Goal: Task Accomplishment & Management: Use online tool/utility

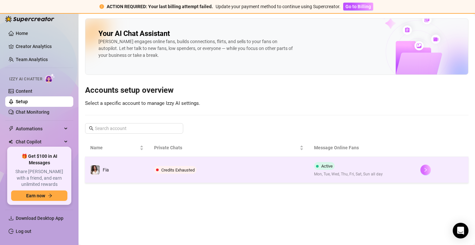
click at [421, 169] on button "button" at bounding box center [425, 170] width 10 height 10
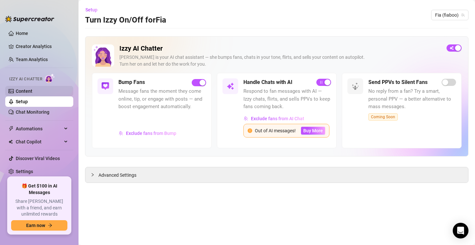
click at [32, 89] on link "Content" at bounding box center [24, 91] width 17 height 5
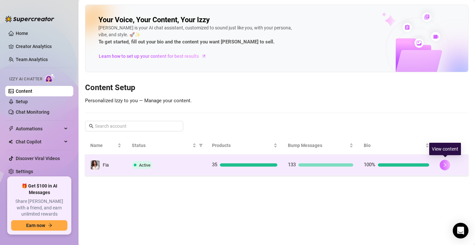
click at [443, 165] on icon "right" at bounding box center [444, 165] width 5 height 5
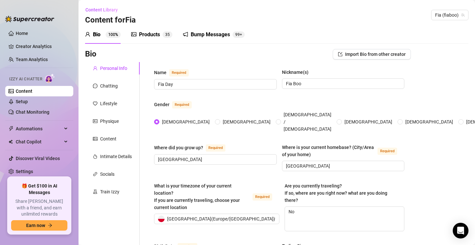
click at [188, 32] on div "Bump Messages 99+" at bounding box center [214, 35] width 62 height 8
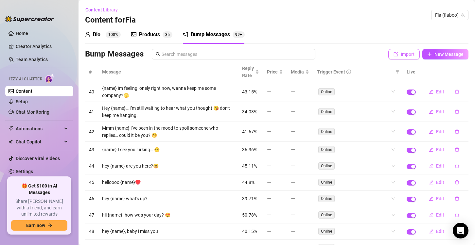
click at [402, 50] on button "Import" at bounding box center [403, 54] width 31 height 10
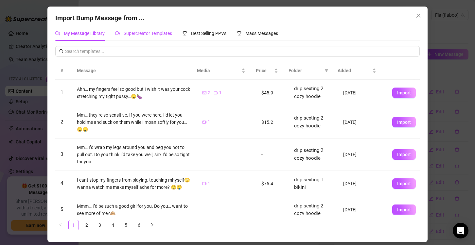
click at [158, 32] on span "Supercreator Templates" at bounding box center [148, 33] width 48 height 5
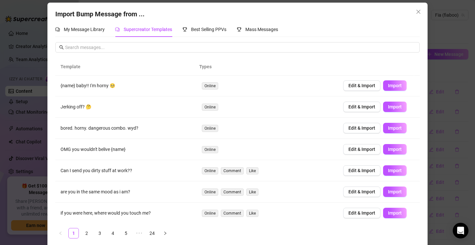
scroll to position [9, 0]
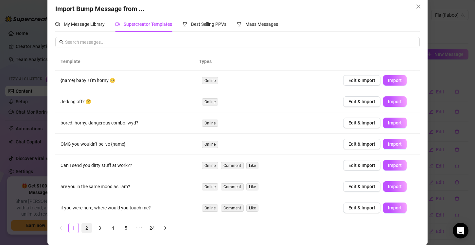
click at [82, 227] on link "2" at bounding box center [87, 228] width 10 height 10
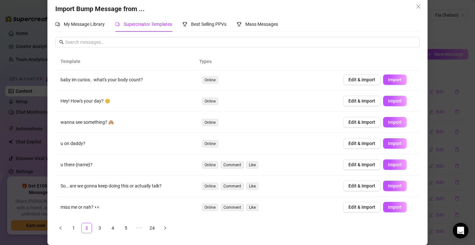
scroll to position [0, 0]
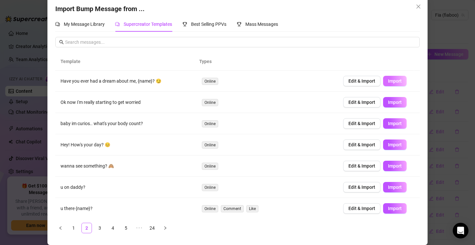
click at [391, 78] on span "Import" at bounding box center [395, 80] width 14 height 5
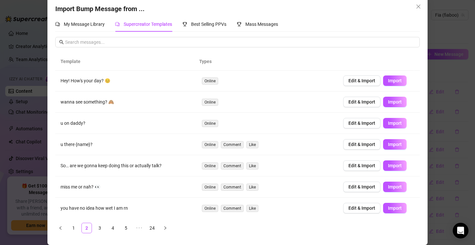
scroll to position [64, 0]
click at [97, 226] on link "3" at bounding box center [100, 228] width 10 height 10
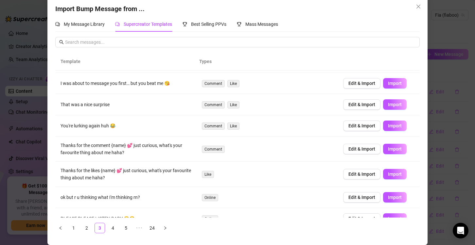
scroll to position [76, 0]
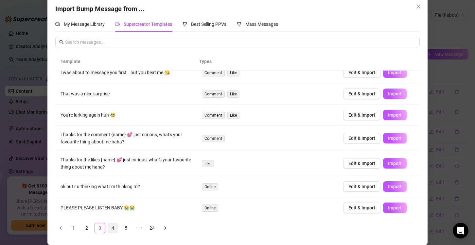
click at [110, 228] on link "4" at bounding box center [113, 228] width 10 height 10
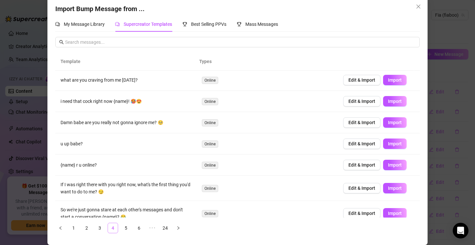
scroll to position [0, 0]
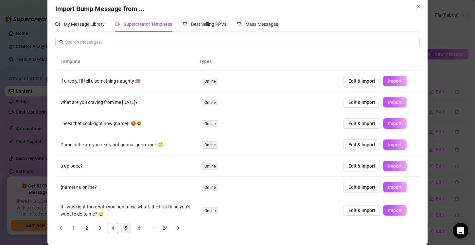
click at [122, 226] on link "5" at bounding box center [126, 228] width 10 height 10
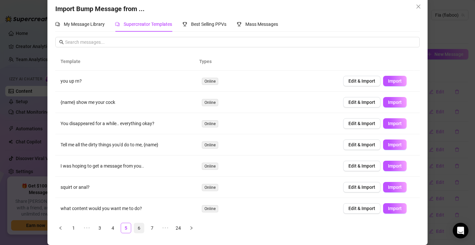
click at [139, 228] on link "6" at bounding box center [139, 228] width 10 height 10
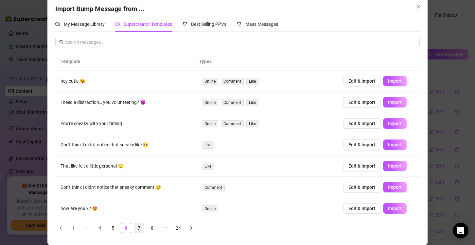
click at [140, 226] on link "7" at bounding box center [139, 228] width 10 height 10
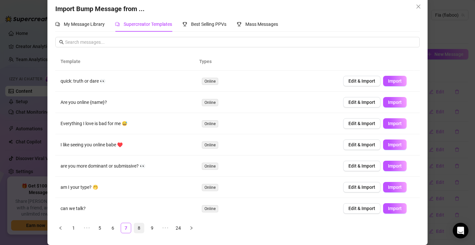
click at [140, 226] on link "8" at bounding box center [139, 228] width 10 height 10
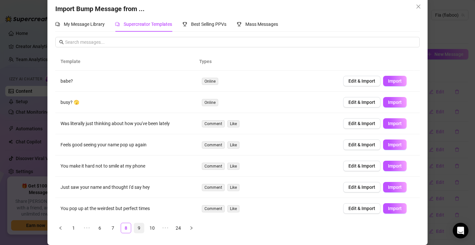
click at [137, 232] on link "9" at bounding box center [139, 228] width 10 height 10
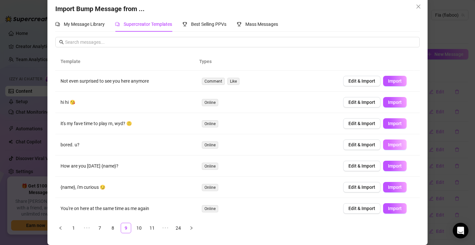
click at [396, 143] on button "Import" at bounding box center [395, 145] width 24 height 10
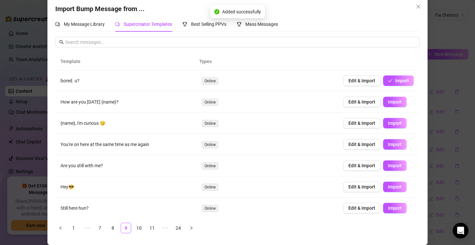
scroll to position [64, 0]
click at [388, 186] on span "Import" at bounding box center [395, 186] width 14 height 5
click at [137, 227] on link "10" at bounding box center [139, 228] width 10 height 10
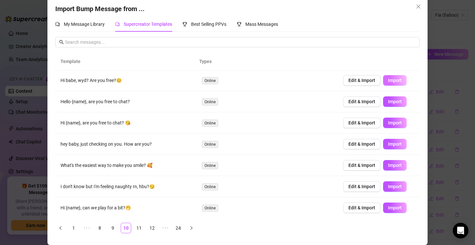
click at [388, 80] on span "Import" at bounding box center [395, 80] width 14 height 5
click at [393, 103] on button "Import" at bounding box center [395, 101] width 24 height 10
click at [388, 123] on span "Import" at bounding box center [395, 122] width 14 height 5
click at [388, 146] on span "Import" at bounding box center [395, 144] width 14 height 5
click at [396, 165] on button "Import" at bounding box center [395, 165] width 24 height 10
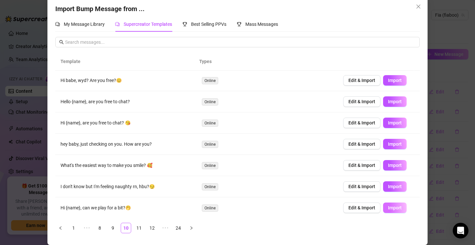
click at [388, 205] on span "Import" at bounding box center [395, 207] width 14 height 5
click at [137, 227] on link "11" at bounding box center [139, 228] width 10 height 10
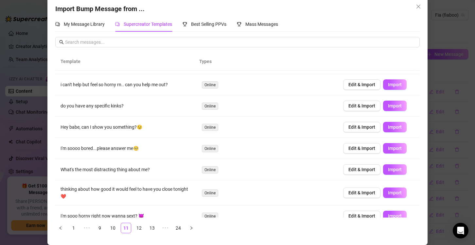
scroll to position [65, 0]
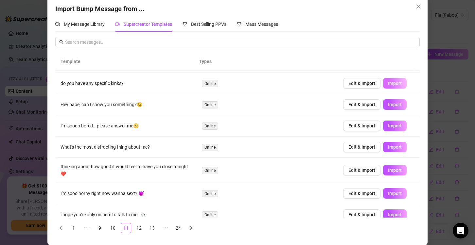
click at [390, 85] on span "Import" at bounding box center [395, 83] width 14 height 5
click at [389, 149] on span "Import" at bounding box center [395, 147] width 14 height 5
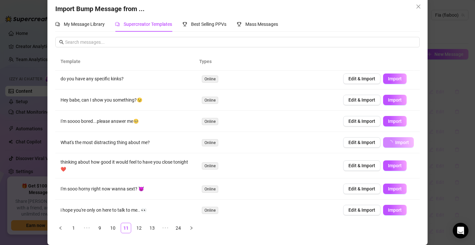
scroll to position [72, 0]
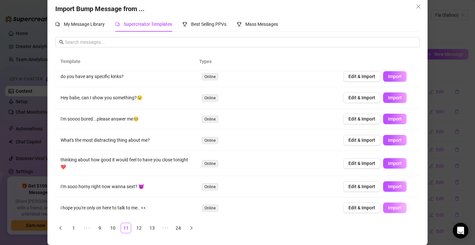
click at [392, 207] on span "Import" at bounding box center [395, 207] width 14 height 5
click at [140, 227] on link "12" at bounding box center [139, 228] width 10 height 10
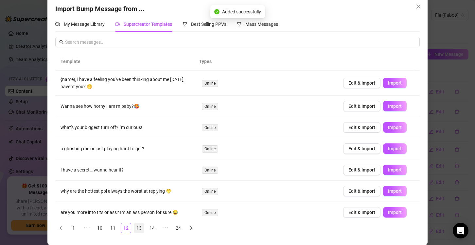
scroll to position [0, 0]
click at [388, 87] on button "Import" at bounding box center [395, 83] width 24 height 10
click at [392, 128] on span "Import" at bounding box center [395, 127] width 14 height 5
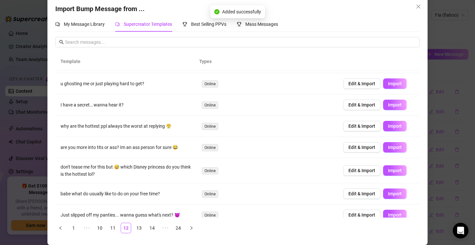
scroll to position [65, 0]
click at [387, 107] on button "Import" at bounding box center [395, 104] width 24 height 10
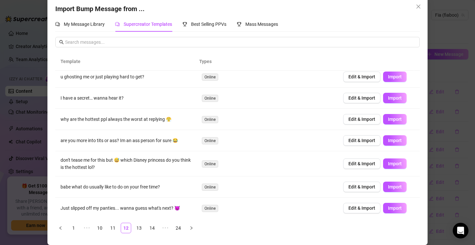
scroll to position [72, 0]
click at [138, 226] on link "13" at bounding box center [139, 228] width 10 height 10
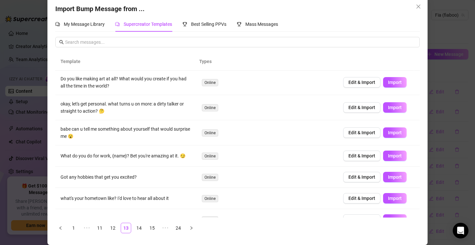
scroll to position [80, 0]
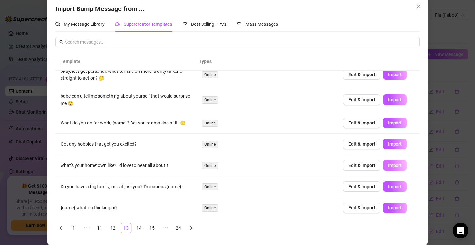
click at [383, 166] on button "Import" at bounding box center [395, 165] width 24 height 10
click at [388, 190] on button "Import" at bounding box center [395, 186] width 24 height 10
click at [388, 209] on span "Import" at bounding box center [395, 207] width 14 height 5
click at [137, 227] on link "14" at bounding box center [139, 228] width 10 height 10
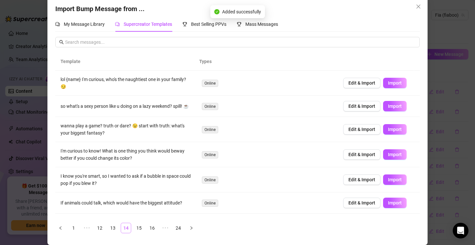
scroll to position [0, 0]
click at [391, 82] on span "Import" at bounding box center [395, 82] width 14 height 5
click at [391, 106] on span "Import" at bounding box center [395, 106] width 14 height 5
click at [388, 132] on span "Import" at bounding box center [395, 129] width 14 height 5
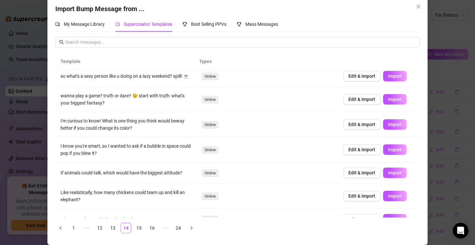
scroll to position [33, 0]
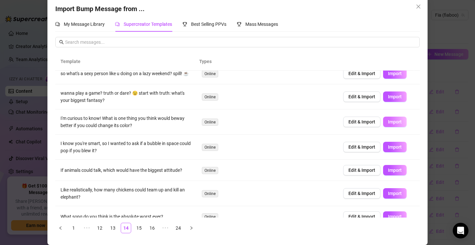
click at [388, 125] on span "Import" at bounding box center [395, 121] width 14 height 5
click at [388, 173] on span "Import" at bounding box center [395, 170] width 14 height 5
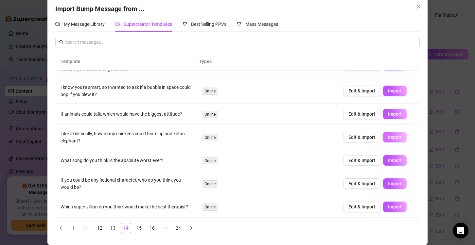
click at [388, 135] on span "Import" at bounding box center [395, 137] width 14 height 5
click at [388, 159] on span "Import" at bounding box center [395, 160] width 14 height 5
click at [389, 181] on span "Import" at bounding box center [395, 183] width 14 height 5
click at [395, 204] on button "Import" at bounding box center [395, 207] width 24 height 10
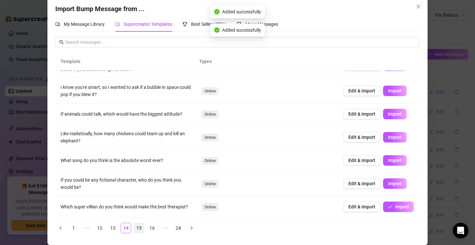
click at [134, 228] on link "15" at bounding box center [139, 228] width 10 height 10
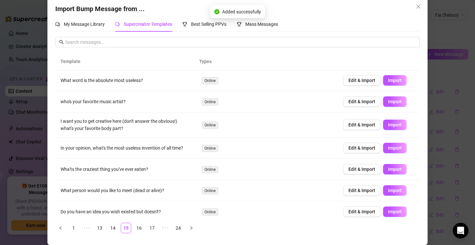
scroll to position [0, 0]
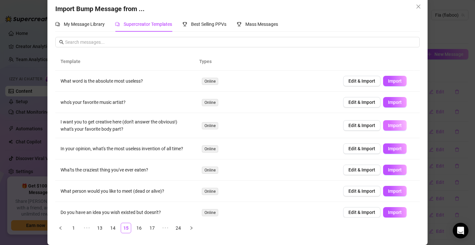
click at [392, 123] on span "Import" at bounding box center [395, 125] width 14 height 5
click at [388, 148] on span "Import" at bounding box center [395, 148] width 14 height 5
click at [393, 174] on button "Import" at bounding box center [395, 170] width 24 height 10
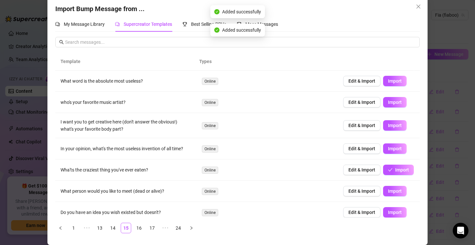
scroll to position [65, 0]
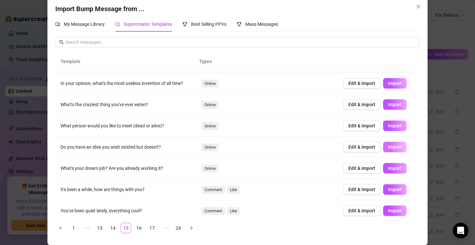
click at [388, 149] on span "Import" at bounding box center [395, 147] width 14 height 5
click at [388, 169] on span "Import" at bounding box center [395, 168] width 14 height 5
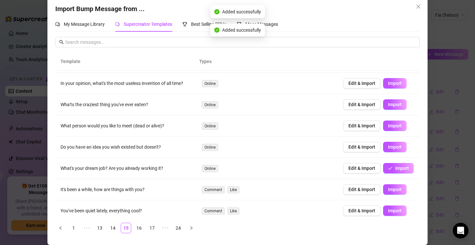
scroll to position [68, 0]
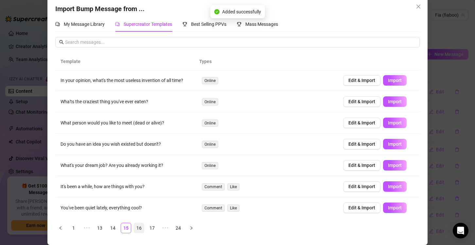
click at [136, 230] on link "16" at bounding box center [139, 228] width 10 height 10
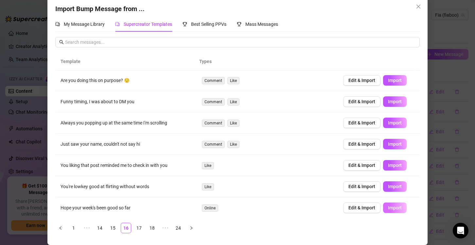
click at [398, 207] on button "Import" at bounding box center [395, 208] width 24 height 10
click at [134, 225] on link "17" at bounding box center [139, 228] width 10 height 10
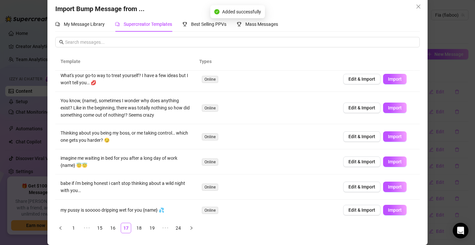
scroll to position [0, 0]
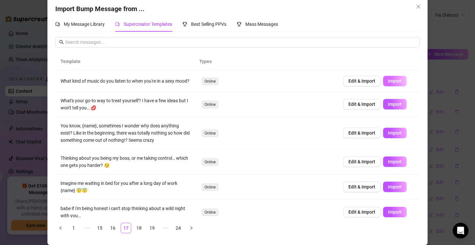
click at [388, 84] on span "Import" at bounding box center [395, 80] width 14 height 5
click at [388, 106] on span "Import" at bounding box center [395, 104] width 14 height 5
click at [388, 136] on span "Import" at bounding box center [395, 132] width 14 height 5
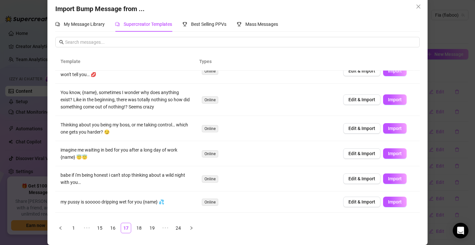
scroll to position [33, 0]
click at [388, 132] on span "Import" at bounding box center [395, 129] width 14 height 5
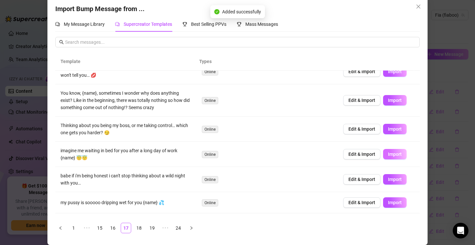
click at [389, 160] on button "Import" at bounding box center [395, 154] width 24 height 10
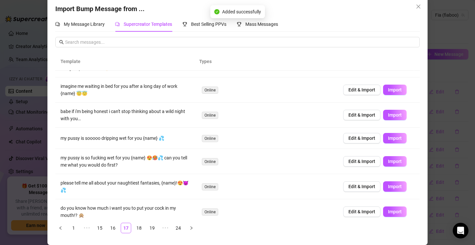
scroll to position [107, 0]
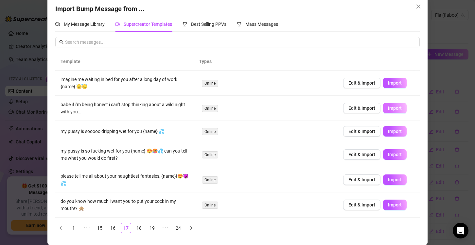
click at [391, 109] on span "Import" at bounding box center [395, 108] width 14 height 5
click at [390, 184] on button "Import" at bounding box center [395, 180] width 24 height 10
click at [135, 229] on link "18" at bounding box center [139, 228] width 10 height 10
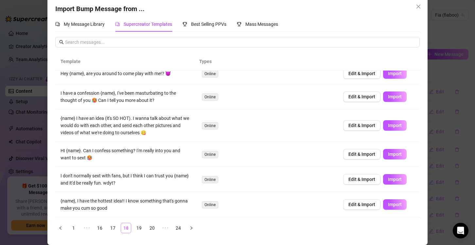
scroll to position [0, 0]
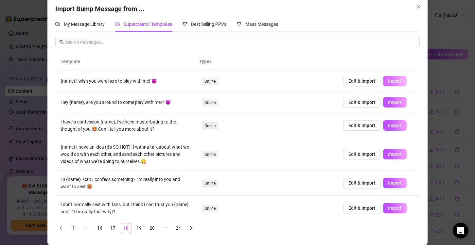
click at [388, 82] on span "Import" at bounding box center [395, 80] width 14 height 5
click at [383, 103] on button "Import" at bounding box center [395, 102] width 24 height 10
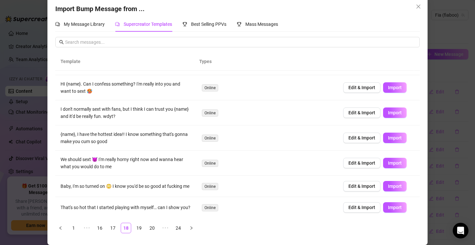
scroll to position [98, 0]
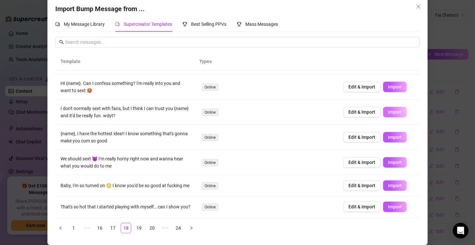
click at [383, 113] on button "Import" at bounding box center [395, 112] width 24 height 10
click at [135, 227] on link "19" at bounding box center [139, 228] width 10 height 10
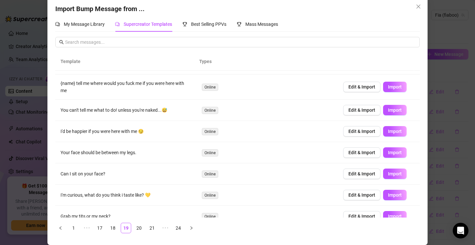
scroll to position [65, 0]
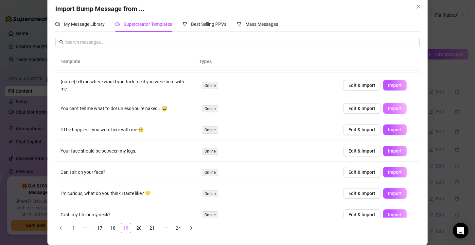
click at [388, 110] on span "Import" at bounding box center [395, 108] width 14 height 5
click at [388, 128] on span "Import" at bounding box center [395, 129] width 14 height 5
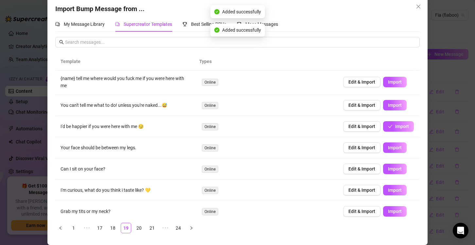
scroll to position [72, 0]
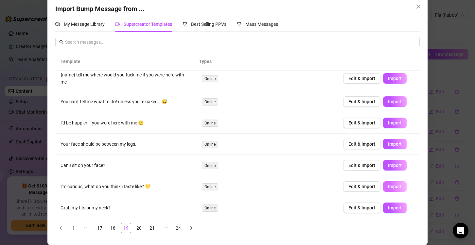
click at [388, 186] on span "Import" at bounding box center [395, 186] width 14 height 5
click at [391, 207] on span "Import" at bounding box center [395, 207] width 14 height 5
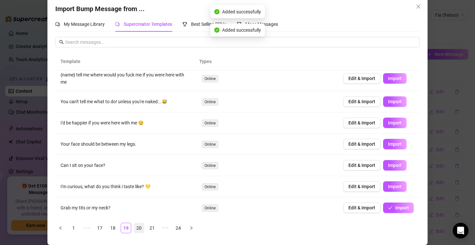
click at [137, 226] on link "20" at bounding box center [139, 228] width 10 height 10
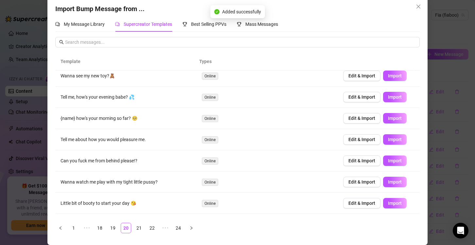
scroll to position [0, 0]
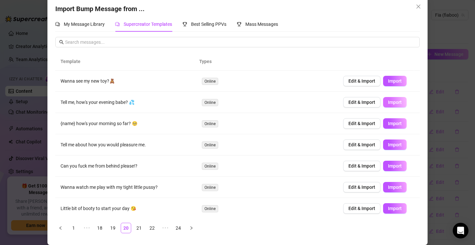
click at [390, 100] on span "Import" at bounding box center [395, 102] width 14 height 5
click at [388, 124] on span "Import" at bounding box center [395, 123] width 14 height 5
type textarea "{name} how's your morning so far? 🥺"
type input "0"
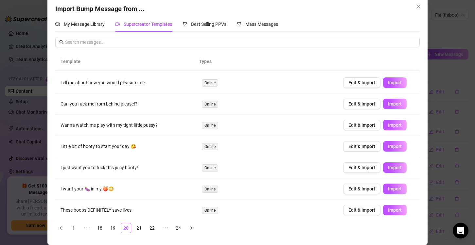
scroll to position [64, 0]
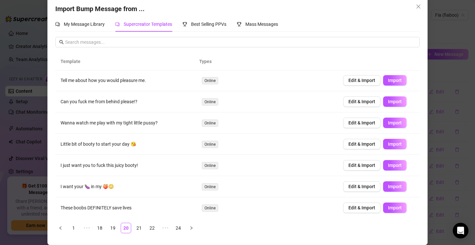
click at [384, 201] on td "Edit & Import Import" at bounding box center [379, 207] width 82 height 21
click at [388, 207] on span "Import" at bounding box center [395, 207] width 14 height 5
click at [136, 228] on link "21" at bounding box center [139, 228] width 10 height 10
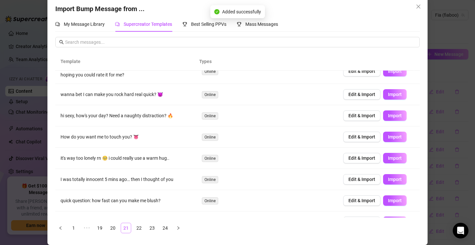
scroll to position [0, 0]
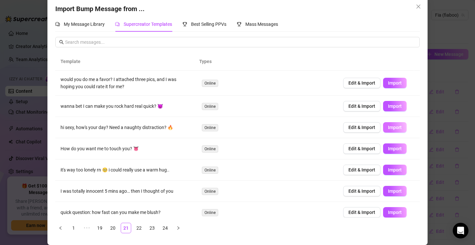
click at [388, 127] on span "Import" at bounding box center [395, 127] width 14 height 5
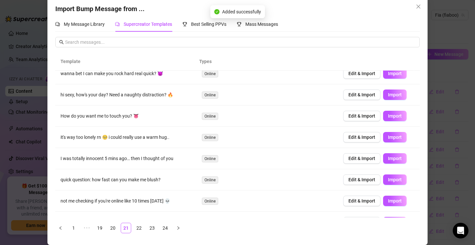
scroll to position [65, 0]
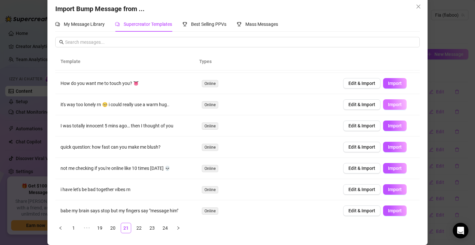
click at [391, 105] on span "Import" at bounding box center [395, 104] width 14 height 5
click at [388, 128] on span "Import" at bounding box center [395, 125] width 14 height 5
click at [393, 150] on button "Import" at bounding box center [395, 147] width 24 height 10
click at [388, 169] on span "Import" at bounding box center [395, 168] width 14 height 5
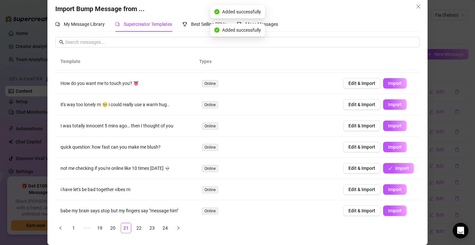
scroll to position [68, 0]
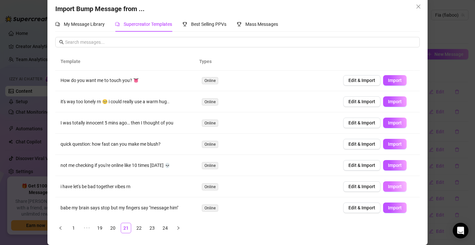
click at [388, 186] on span "Import" at bounding box center [395, 186] width 14 height 5
click at [388, 208] on span "Import" at bounding box center [395, 207] width 14 height 5
click at [138, 228] on link "22" at bounding box center [139, 228] width 10 height 10
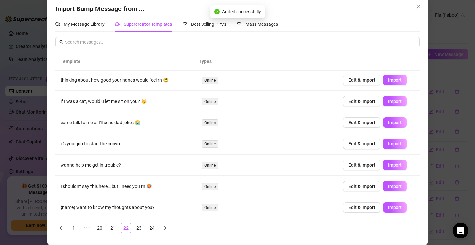
scroll to position [0, 0]
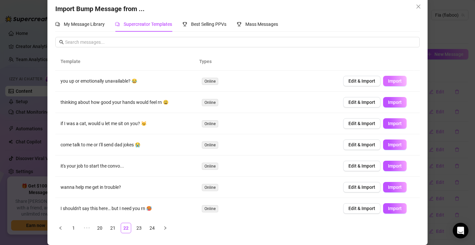
click at [394, 81] on button "Import" at bounding box center [395, 81] width 24 height 10
click at [388, 122] on span "Import" at bounding box center [395, 123] width 14 height 5
click at [384, 141] on button "Import" at bounding box center [395, 145] width 24 height 10
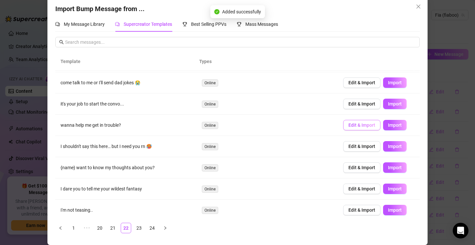
scroll to position [64, 0]
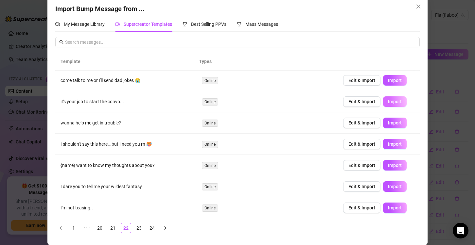
click at [388, 99] on span "Import" at bounding box center [395, 101] width 14 height 5
click at [388, 124] on span "Import" at bounding box center [395, 122] width 14 height 5
click at [388, 165] on span "Import" at bounding box center [395, 165] width 14 height 5
click at [388, 186] on span "Import" at bounding box center [395, 186] width 14 height 5
click at [388, 207] on span "Import" at bounding box center [395, 207] width 14 height 5
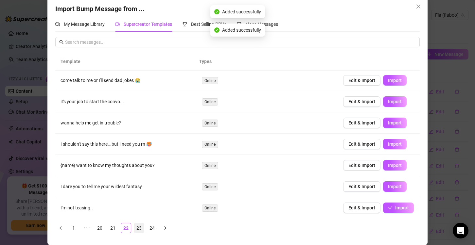
click at [138, 227] on link "23" at bounding box center [139, 228] width 10 height 10
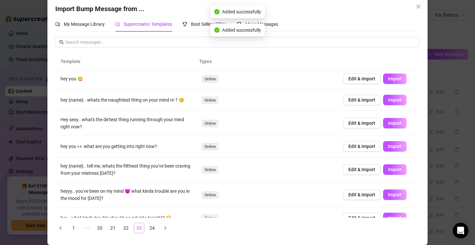
scroll to position [0, 0]
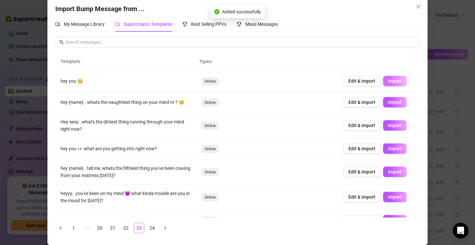
click at [388, 79] on span "Import" at bounding box center [395, 80] width 14 height 5
type textarea "hey you 😋"
type input "0"
click at [391, 103] on span "Import" at bounding box center [395, 102] width 14 height 5
click at [388, 149] on span "Import" at bounding box center [395, 148] width 14 height 5
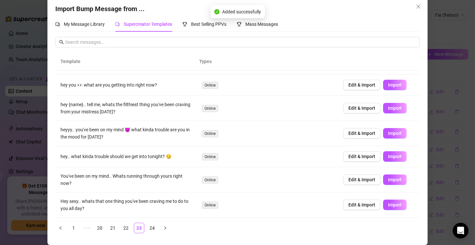
scroll to position [65, 0]
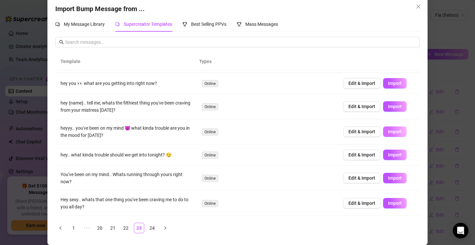
drag, startPoint x: 382, startPoint y: 131, endPoint x: 379, endPoint y: 133, distance: 3.4
click at [388, 131] on span "Import" at bounding box center [395, 131] width 14 height 5
click at [388, 159] on button "Import" at bounding box center [395, 155] width 24 height 10
click at [388, 177] on span "Import" at bounding box center [395, 178] width 14 height 5
click at [388, 201] on span "Import" at bounding box center [395, 203] width 14 height 5
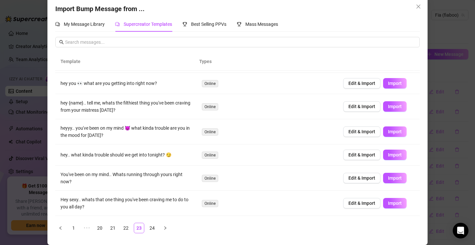
type textarea "Hey sexy.. whats that one thing you've been craving me to do to you all day?"
click at [151, 228] on link "24" at bounding box center [152, 228] width 10 height 10
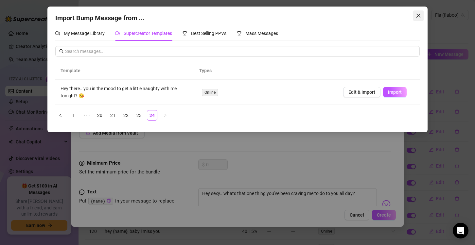
click at [419, 11] on button "Close" at bounding box center [418, 15] width 10 height 10
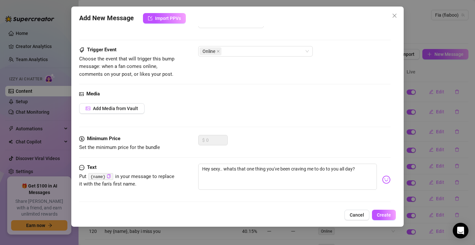
scroll to position [26, 0]
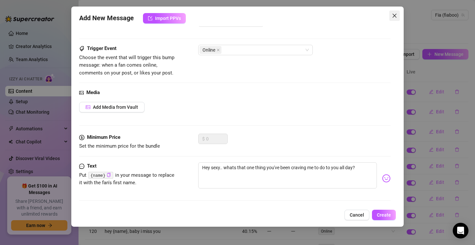
click at [393, 13] on button "Close" at bounding box center [394, 15] width 10 height 10
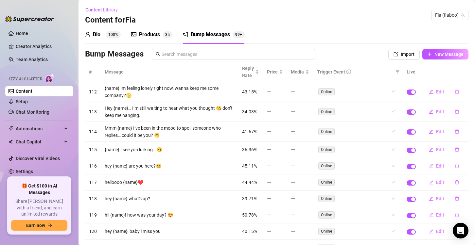
click at [149, 33] on div "Products" at bounding box center [149, 35] width 21 height 8
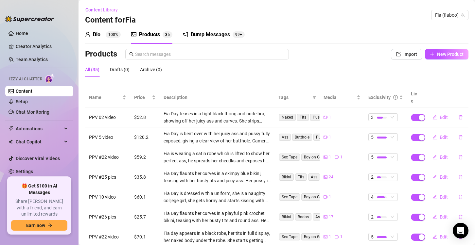
click at [32, 90] on link "Content" at bounding box center [24, 91] width 17 height 5
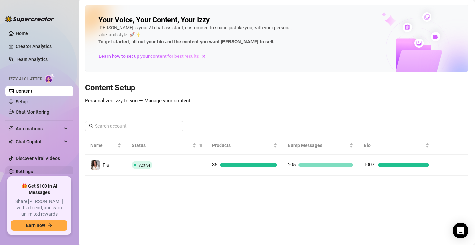
click at [33, 169] on link "Settings" at bounding box center [24, 171] width 17 height 5
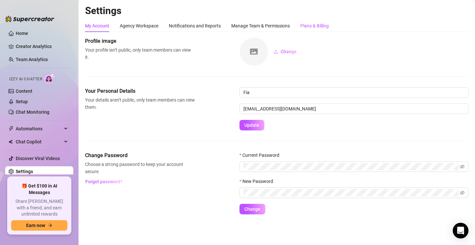
click at [313, 28] on div "Plans & Billing" at bounding box center [314, 25] width 28 height 7
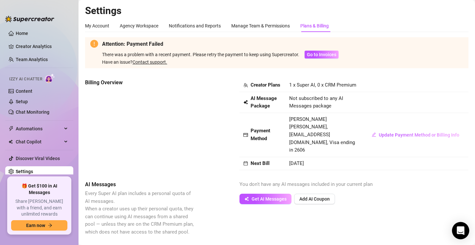
click at [466, 228] on div "Open Intercom Messenger" at bounding box center [460, 230] width 17 height 17
click at [28, 31] on link "Home" at bounding box center [22, 33] width 12 height 5
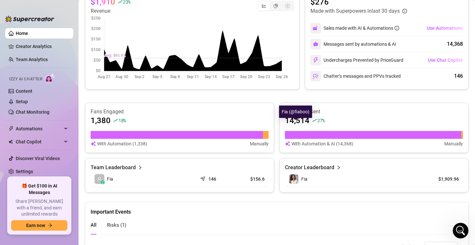
scroll to position [64, 0]
